Goal: Task Accomplishment & Management: Use online tool/utility

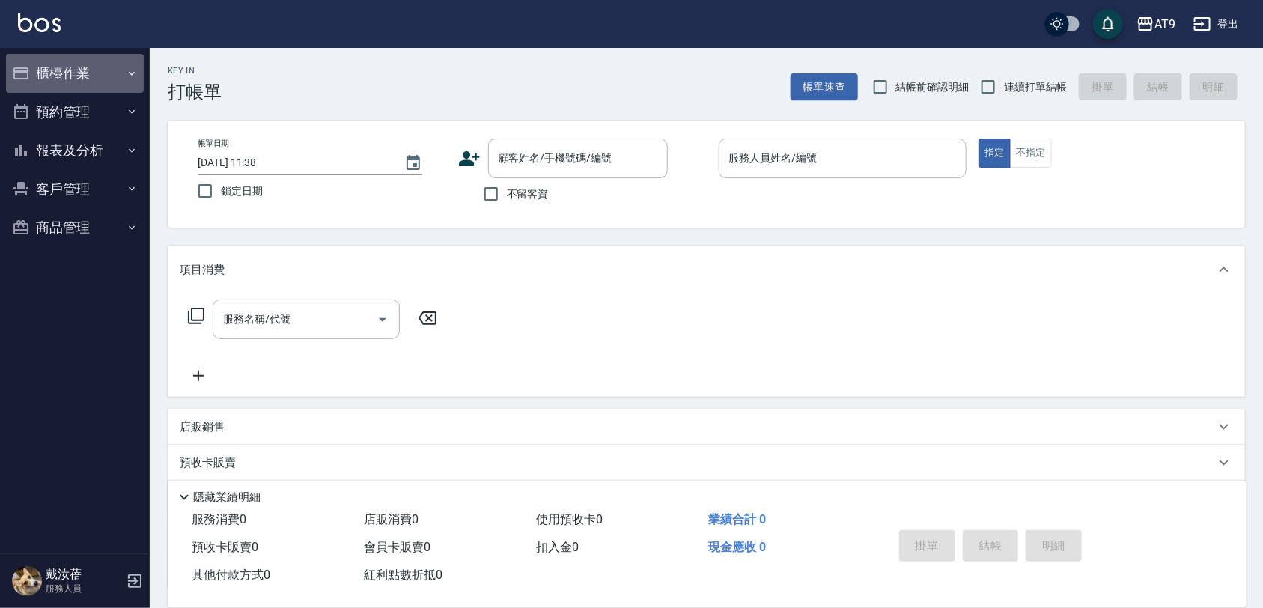
click at [88, 58] on button "櫃檯作業" at bounding box center [75, 73] width 138 height 39
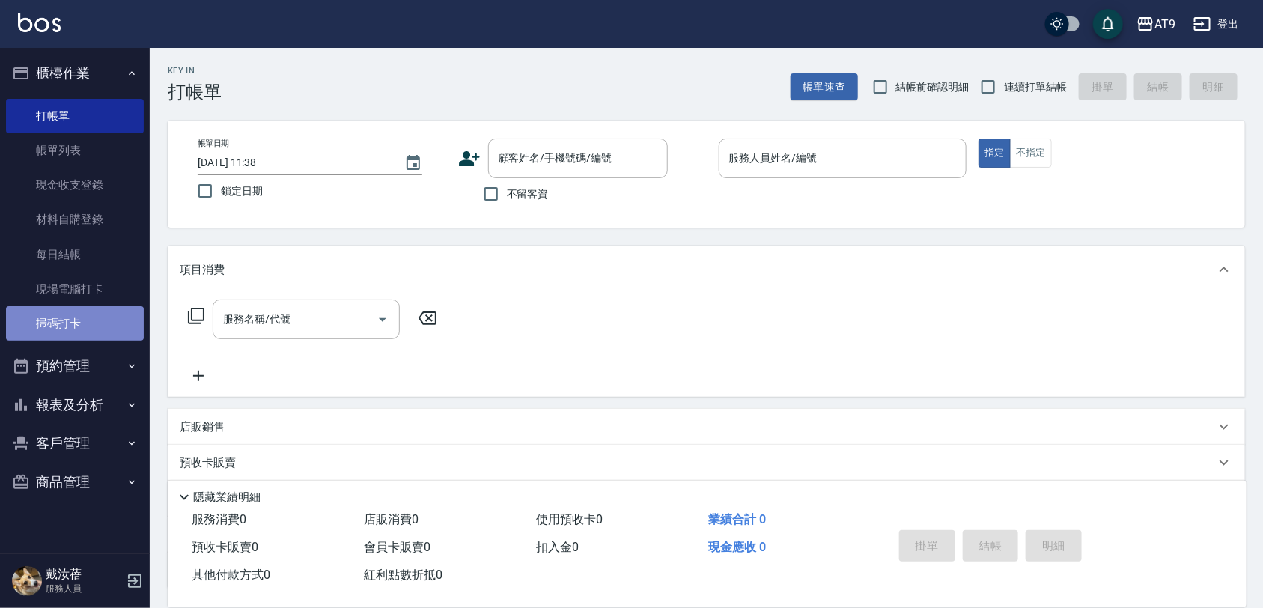
click at [76, 315] on link "掃碼打卡" at bounding box center [75, 323] width 138 height 34
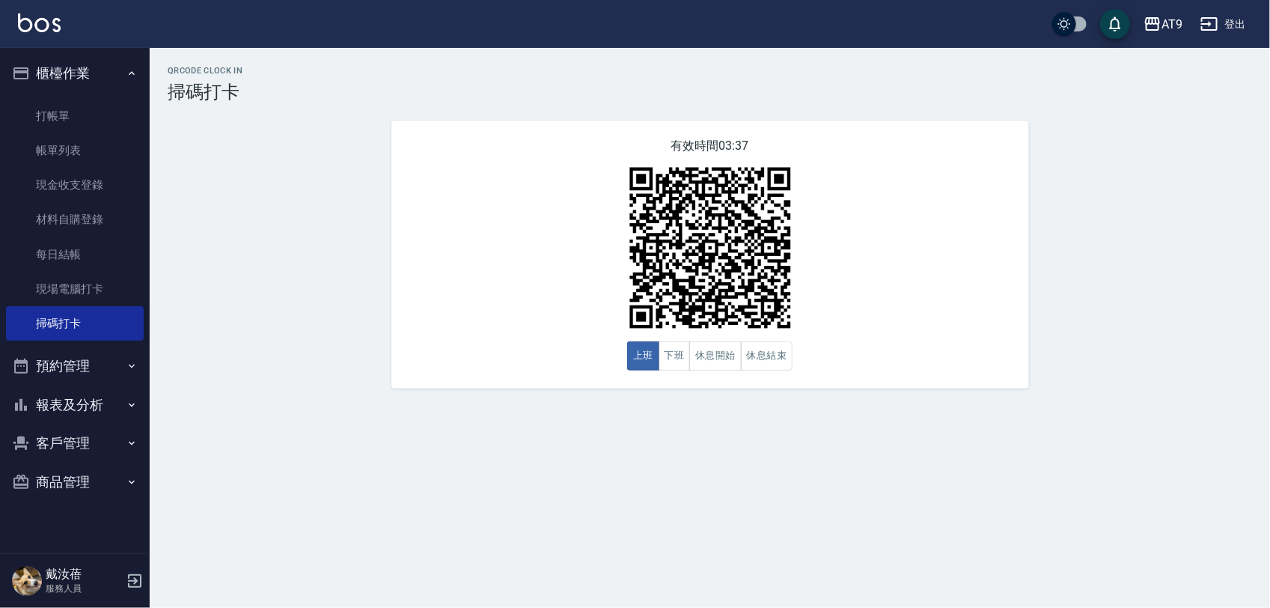
drag, startPoint x: 713, startPoint y: 176, endPoint x: 1094, endPoint y: 241, distance: 386.6
click at [1098, 237] on div "QRcode Clock In 掃碼打卡 有效時間 03:37 上班 下班 休息開始 休息結束" at bounding box center [710, 227] width 1121 height 323
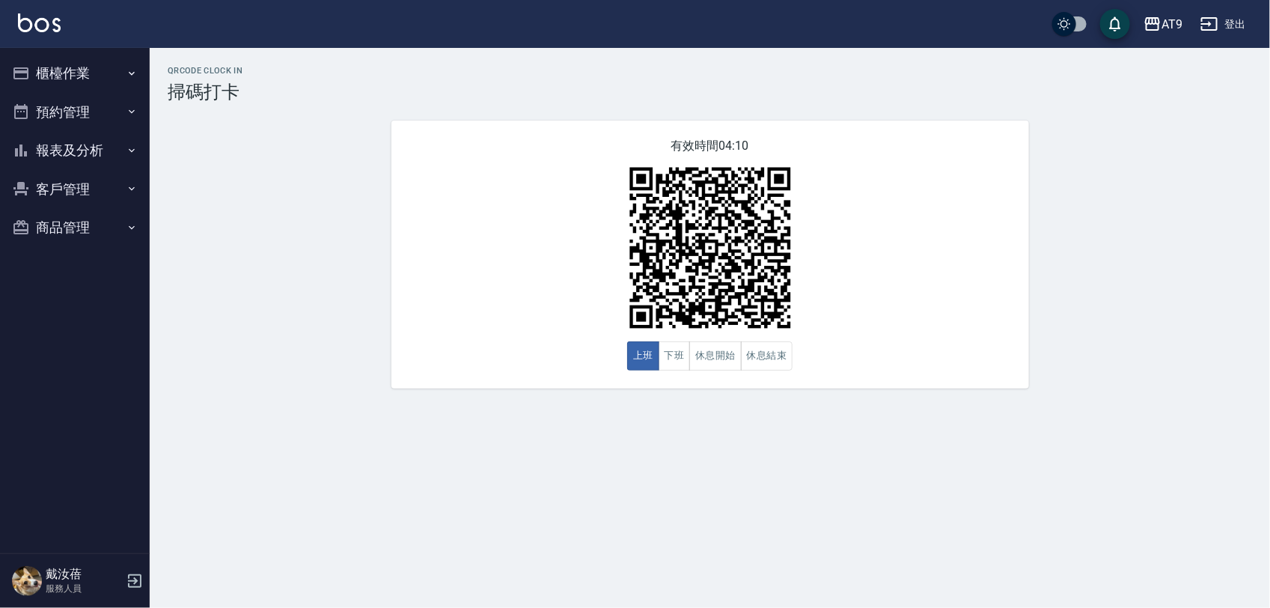
click at [1232, 365] on div "QRcode Clock In 掃碼打卡 有效時間 04:10 上班 下班 休息開始 休息結束" at bounding box center [710, 227] width 1121 height 323
click at [1175, 347] on div "QRcode Clock In 掃碼打卡 有效時間 04:10 上班 下班 休息開始 休息結束" at bounding box center [710, 227] width 1121 height 359
